Goal: Transaction & Acquisition: Purchase product/service

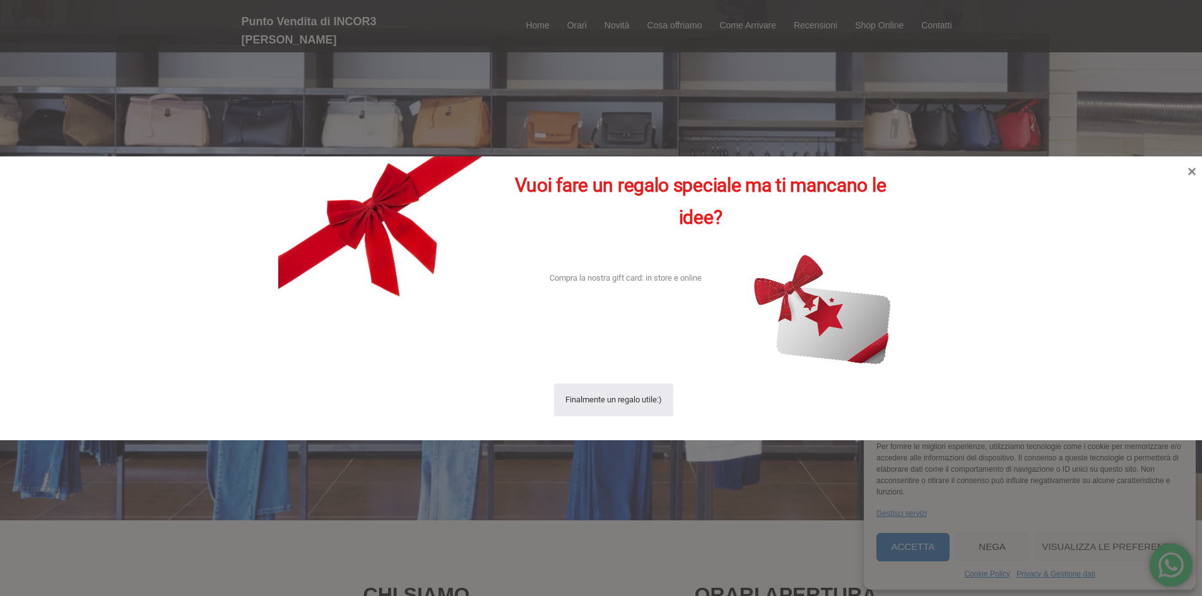
scroll to position [189, 0]
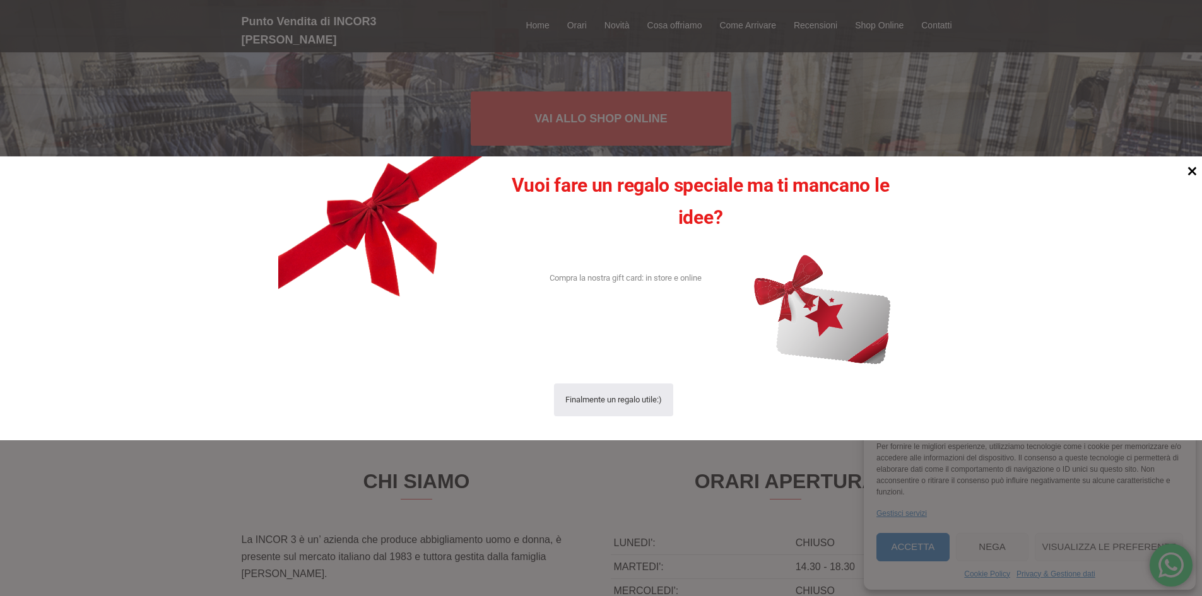
click at [1189, 171] on icon at bounding box center [1191, 170] width 17 height 17
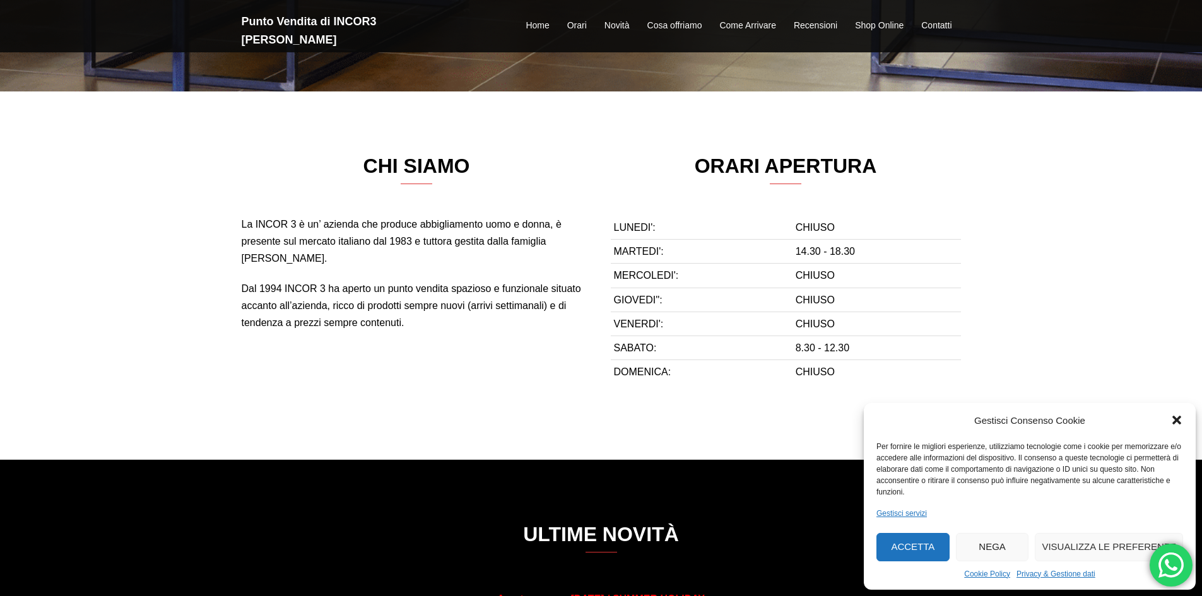
scroll to position [694, 0]
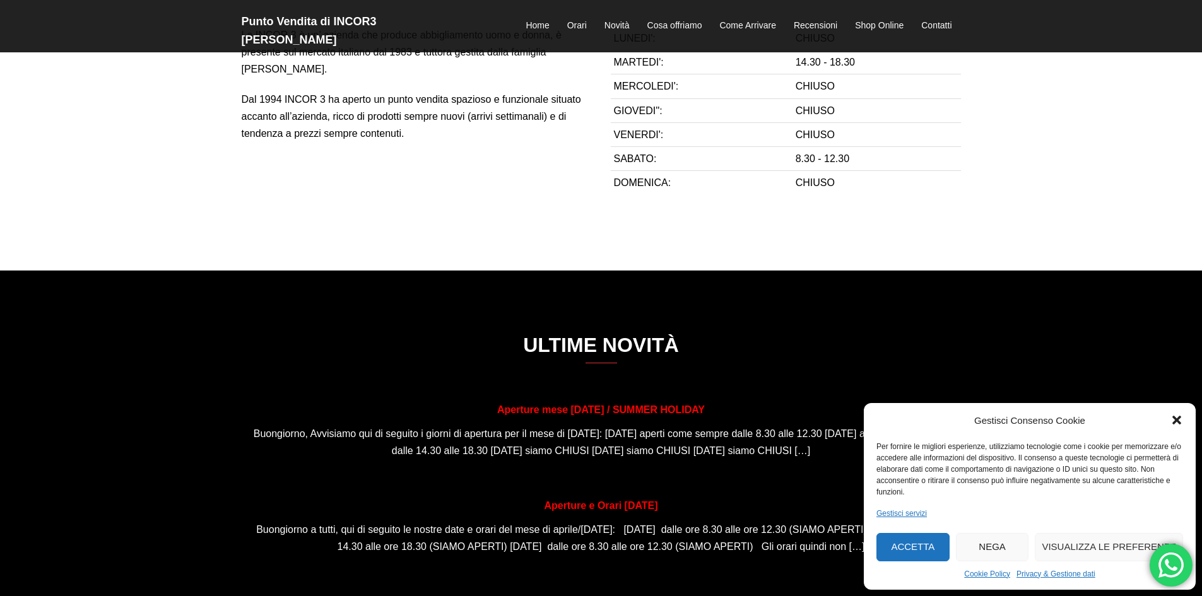
drag, startPoint x: 1170, startPoint y: 429, endPoint x: 1151, endPoint y: 428, distance: 18.9
click at [1170, 426] on icon "Chiudi la finestra di dialogo" at bounding box center [1176, 420] width 13 height 13
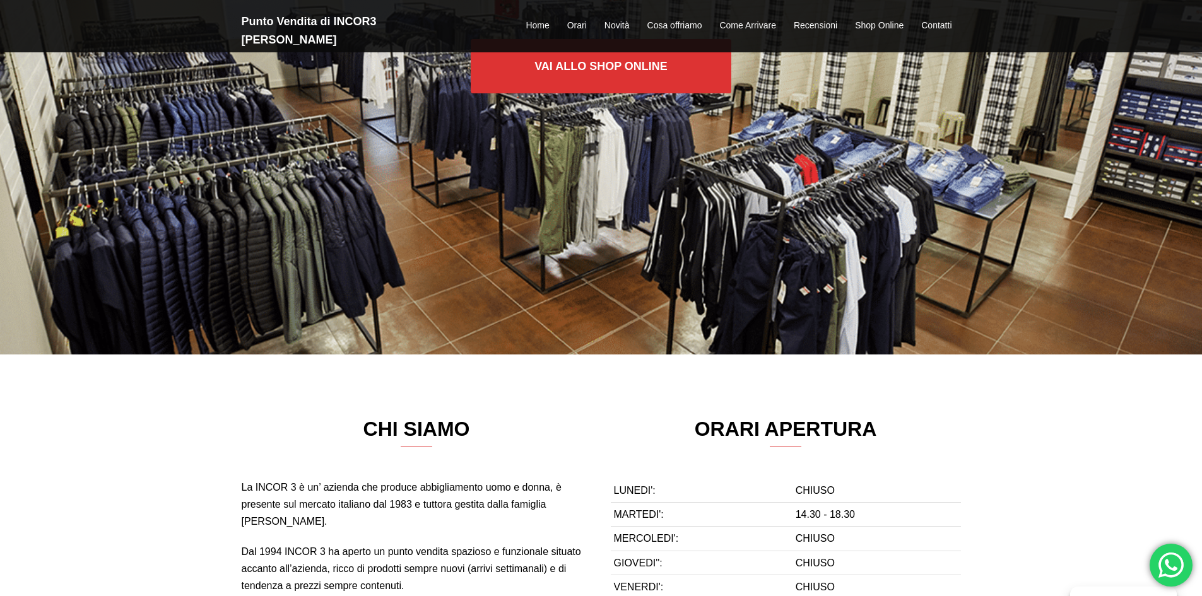
scroll to position [126, 0]
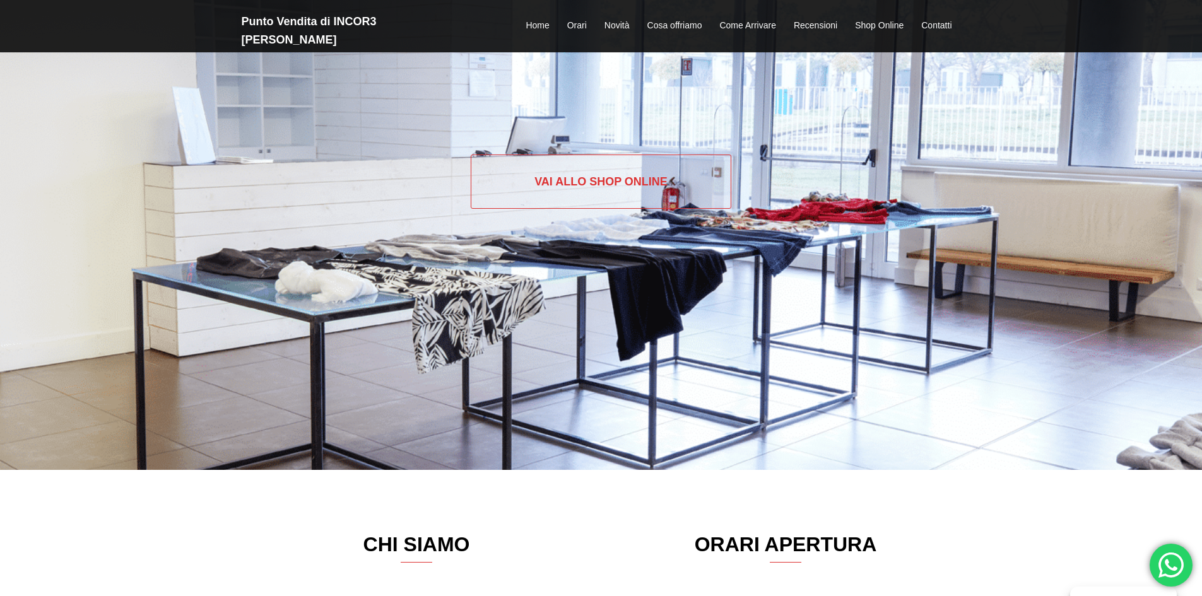
click at [600, 185] on link "Vai allo SHOP ONLINE" at bounding box center [601, 182] width 260 height 54
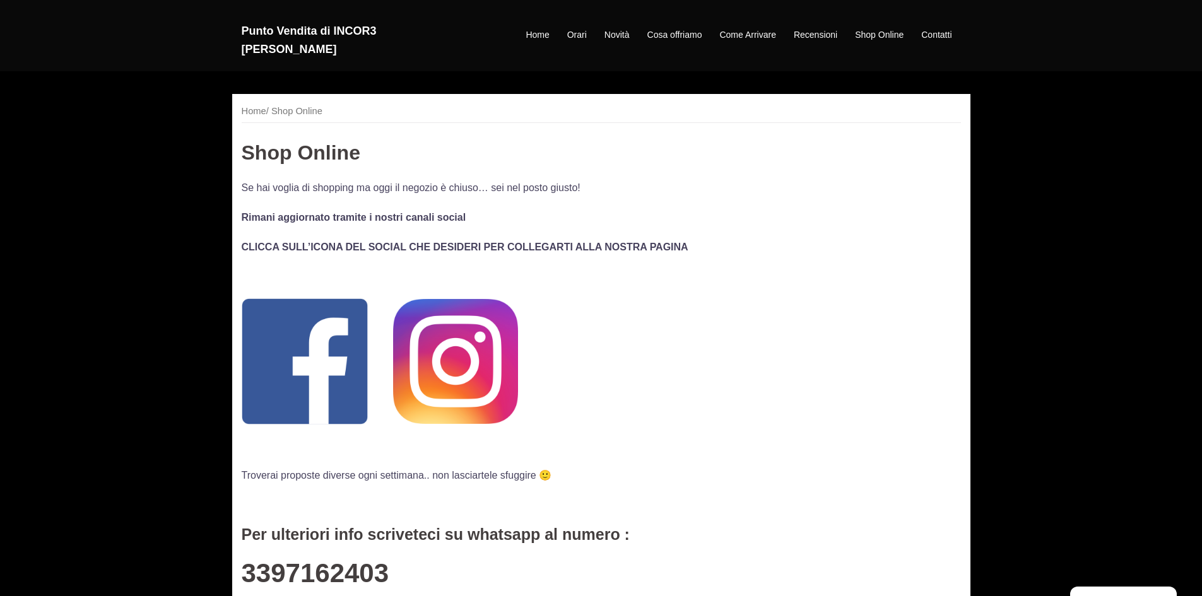
click at [442, 343] on img at bounding box center [455, 361] width 125 height 125
